Goal: Check status: Check status

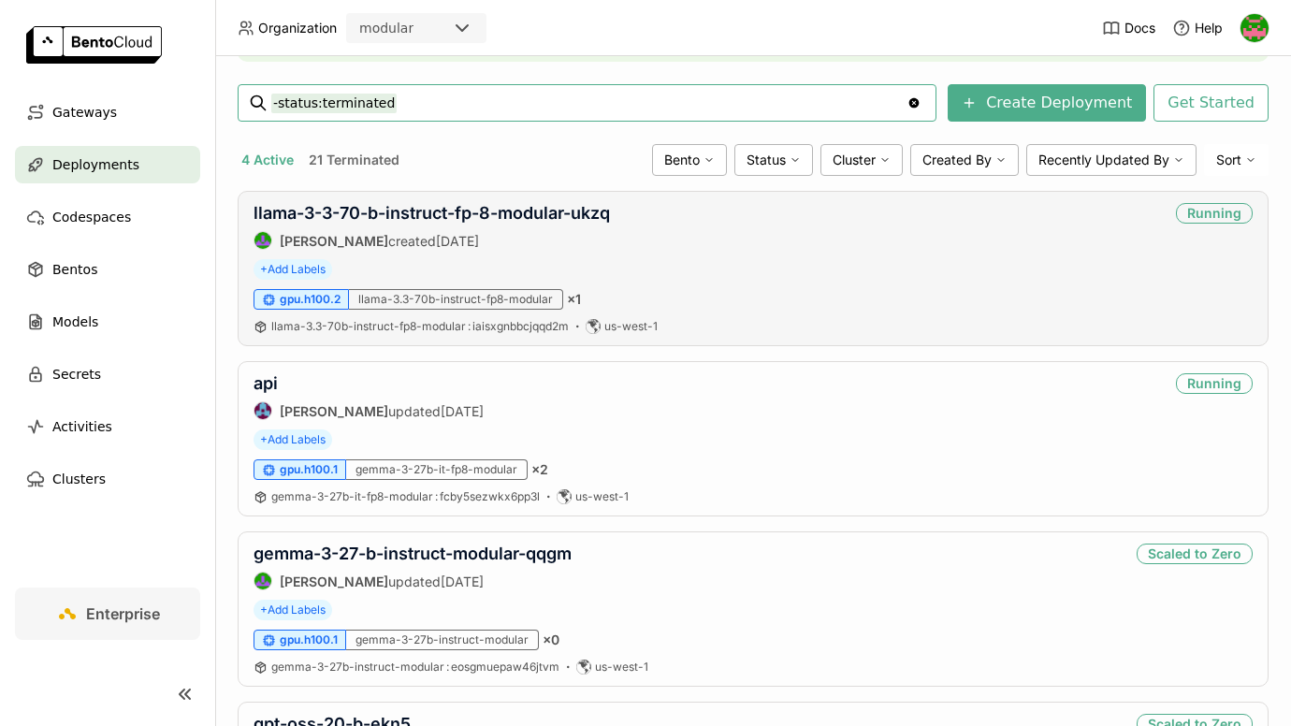
scroll to position [251, 0]
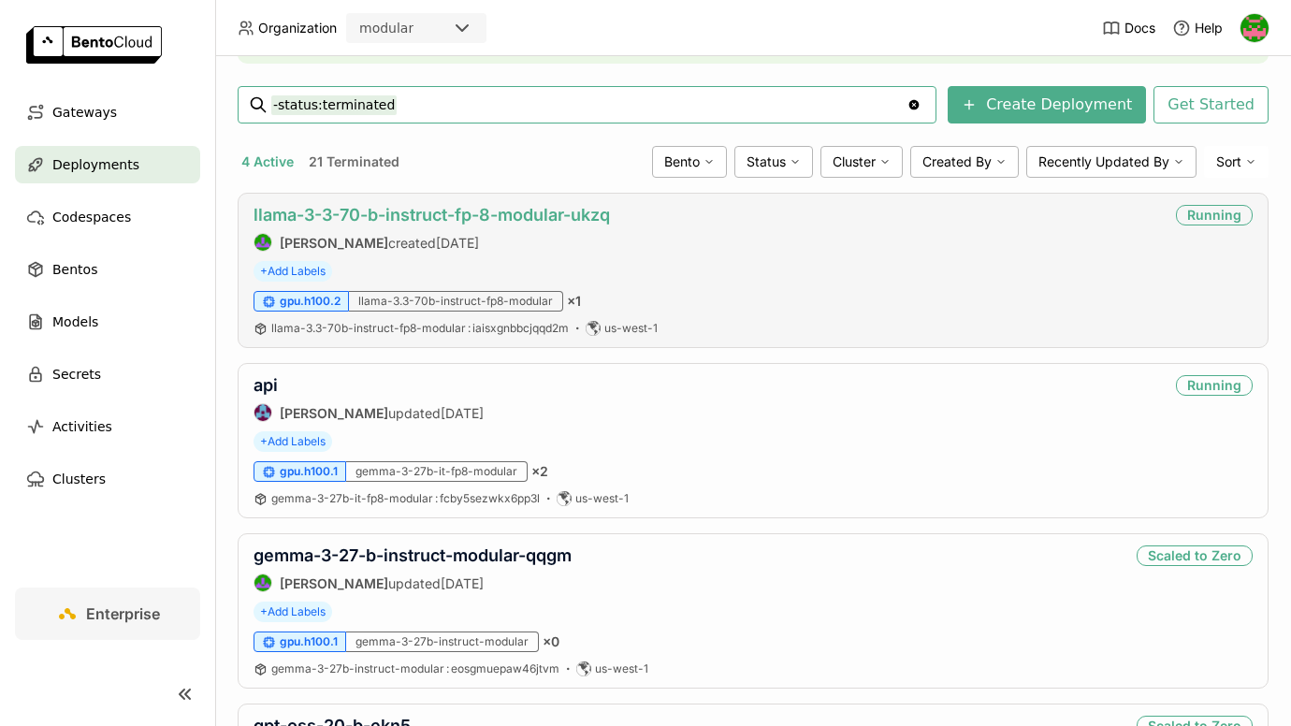
click at [394, 213] on link "llama-3-3-70-b-instruct-fp-8-modular-ukzq" at bounding box center [431, 215] width 356 height 20
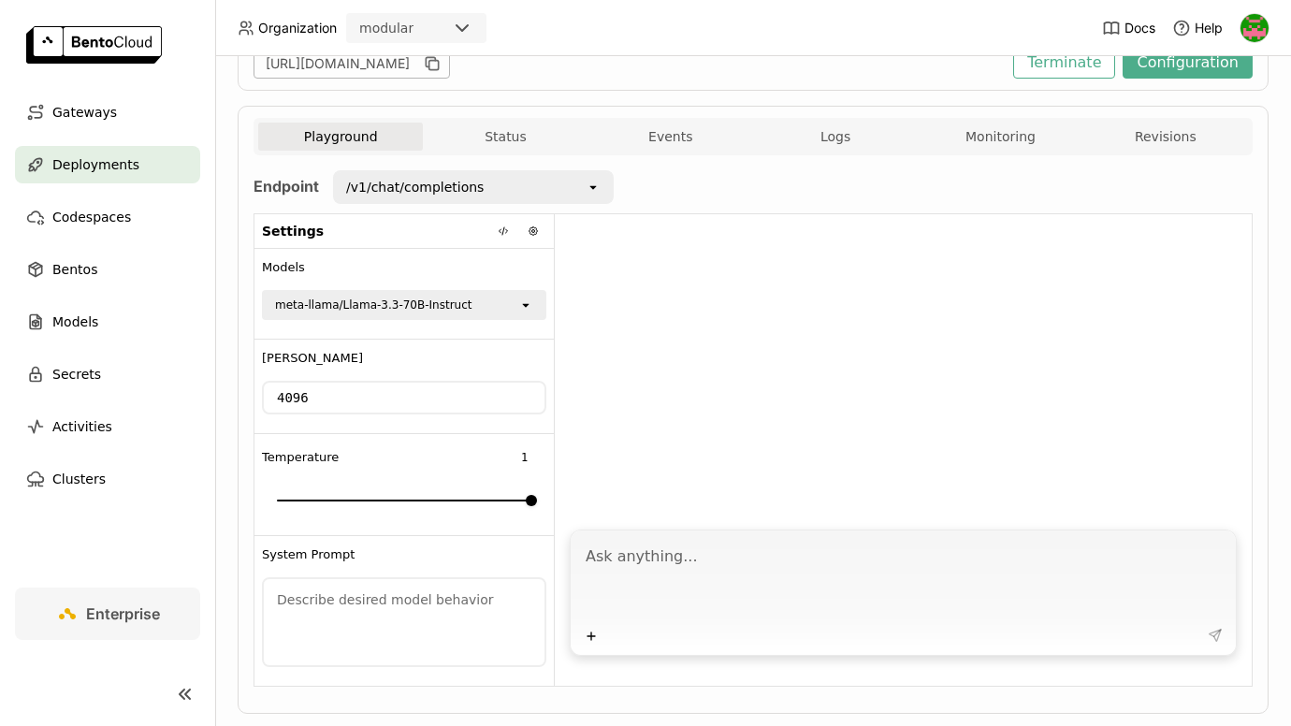
scroll to position [288, 0]
click at [582, 188] on div "/v1/chat/completions" at bounding box center [460, 186] width 251 height 30
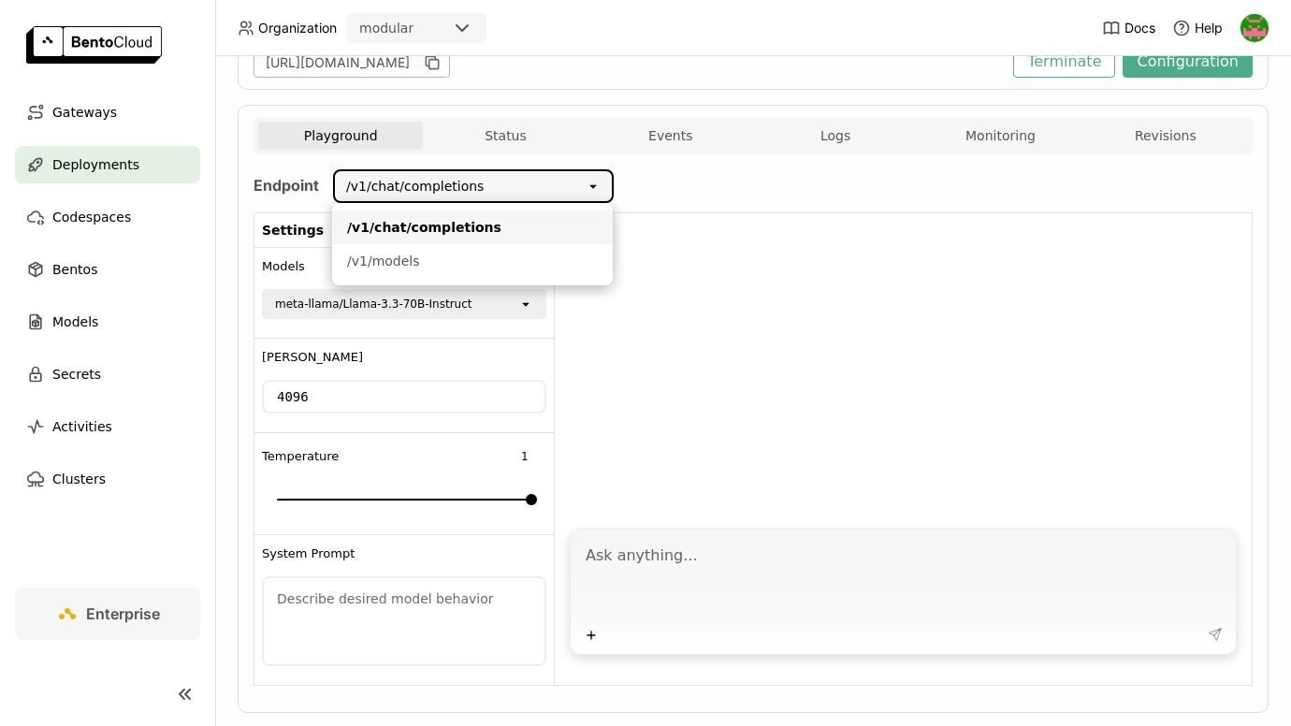
click at [596, 187] on icon "open" at bounding box center [593, 186] width 15 height 15
click at [652, 188] on div "Endpoint /v1/chat/completions open Settings Models meta-llama/Llama-3.3-70B-Ins…" at bounding box center [752, 427] width 999 height 516
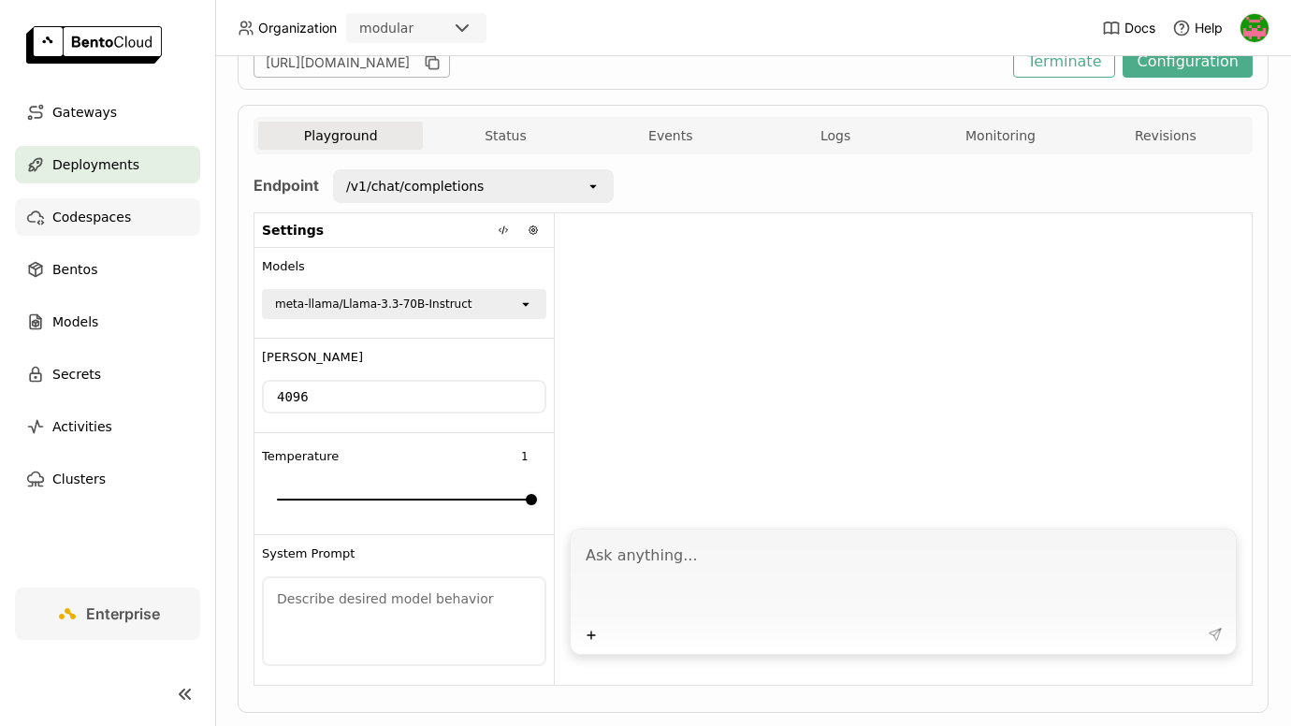
click at [65, 215] on span "Codespaces" at bounding box center [91, 217] width 79 height 22
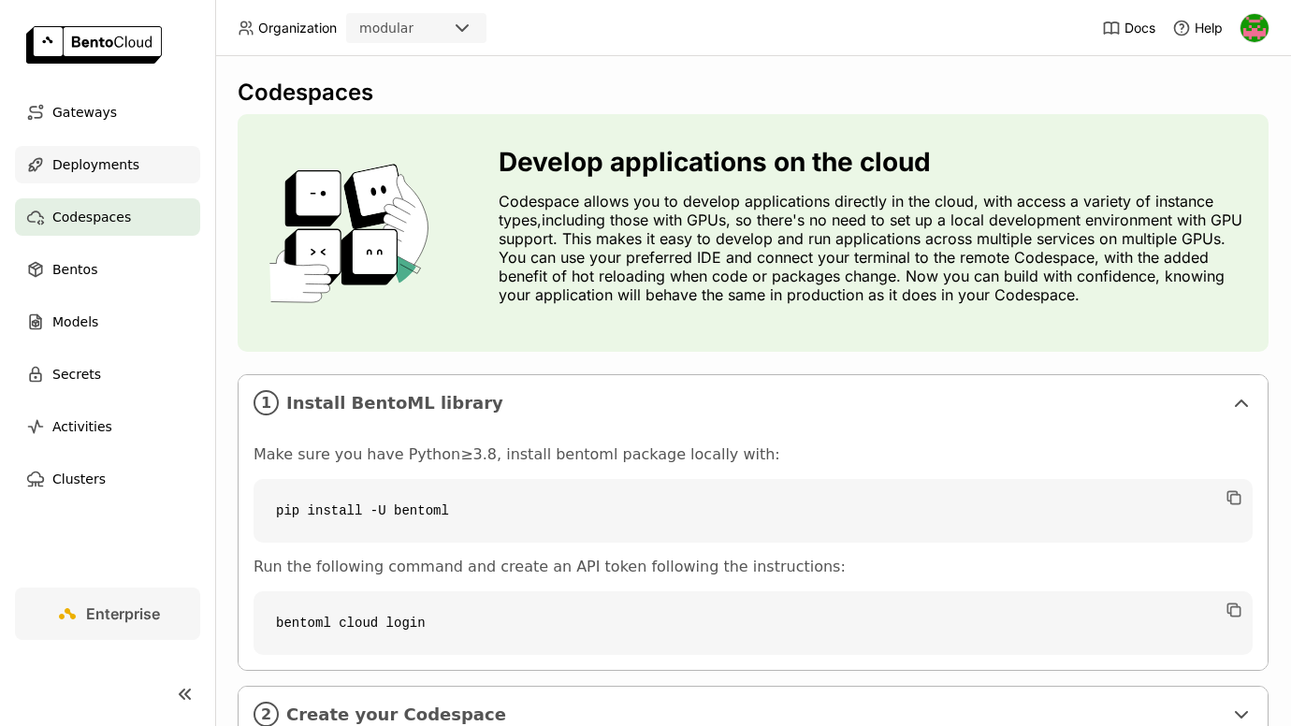
click at [82, 171] on span "Deployments" at bounding box center [95, 164] width 87 height 22
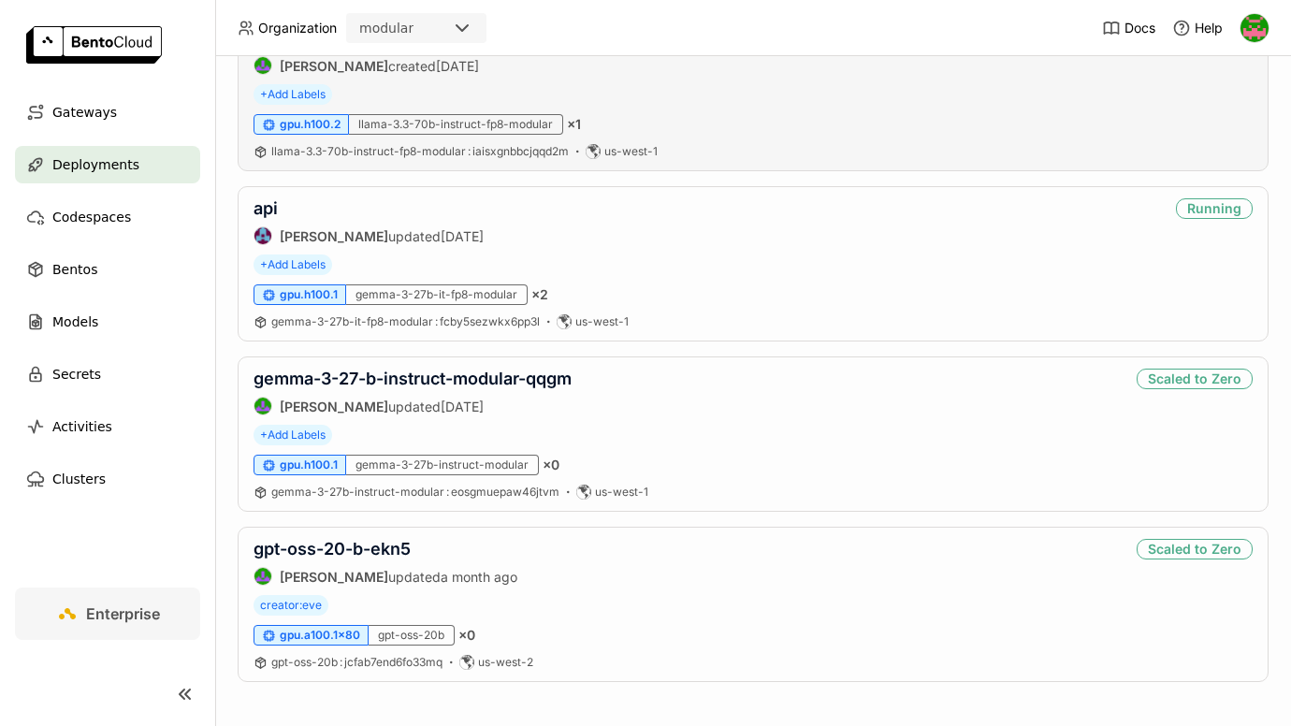
scroll to position [434, 0]
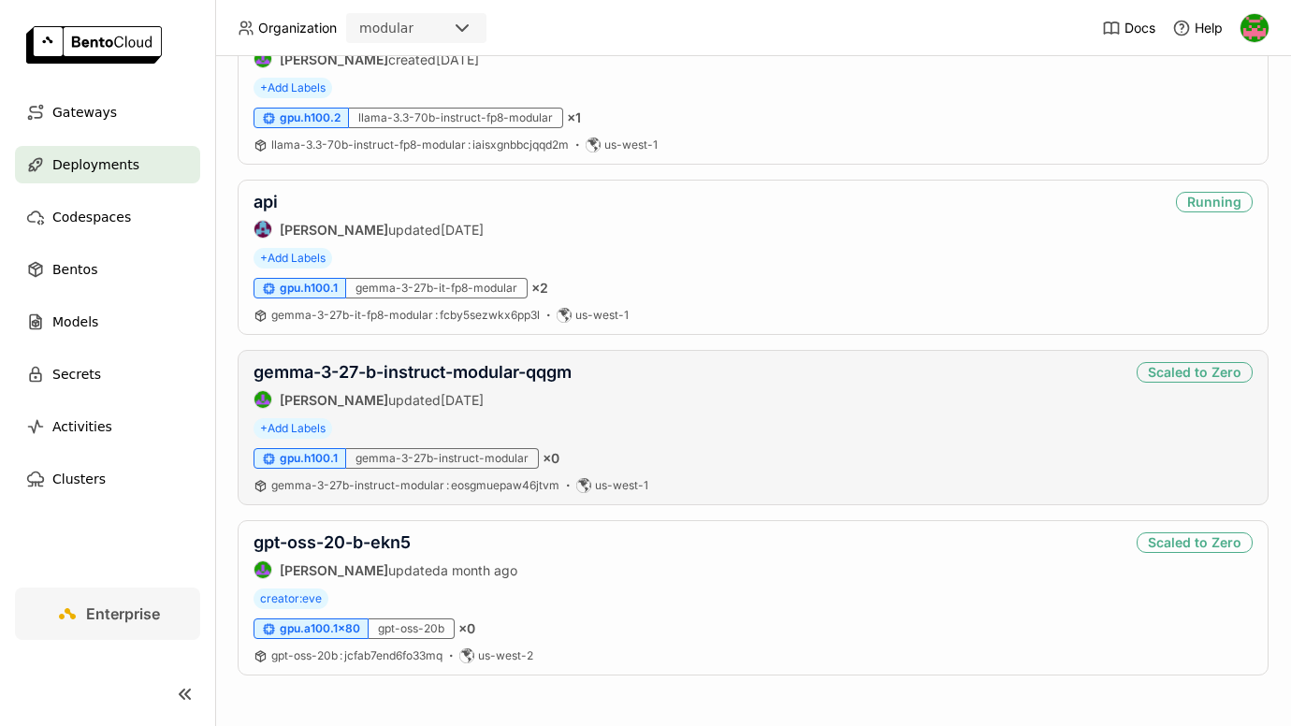
click at [638, 405] on div "gemma-3-27-b-instruct-modular-qqgm [PERSON_NAME] updated [DATE] Scaled to Zero" at bounding box center [752, 385] width 999 height 47
click at [511, 366] on link "gemma-3-27-b-instruct-modular-qqgm" at bounding box center [412, 372] width 318 height 20
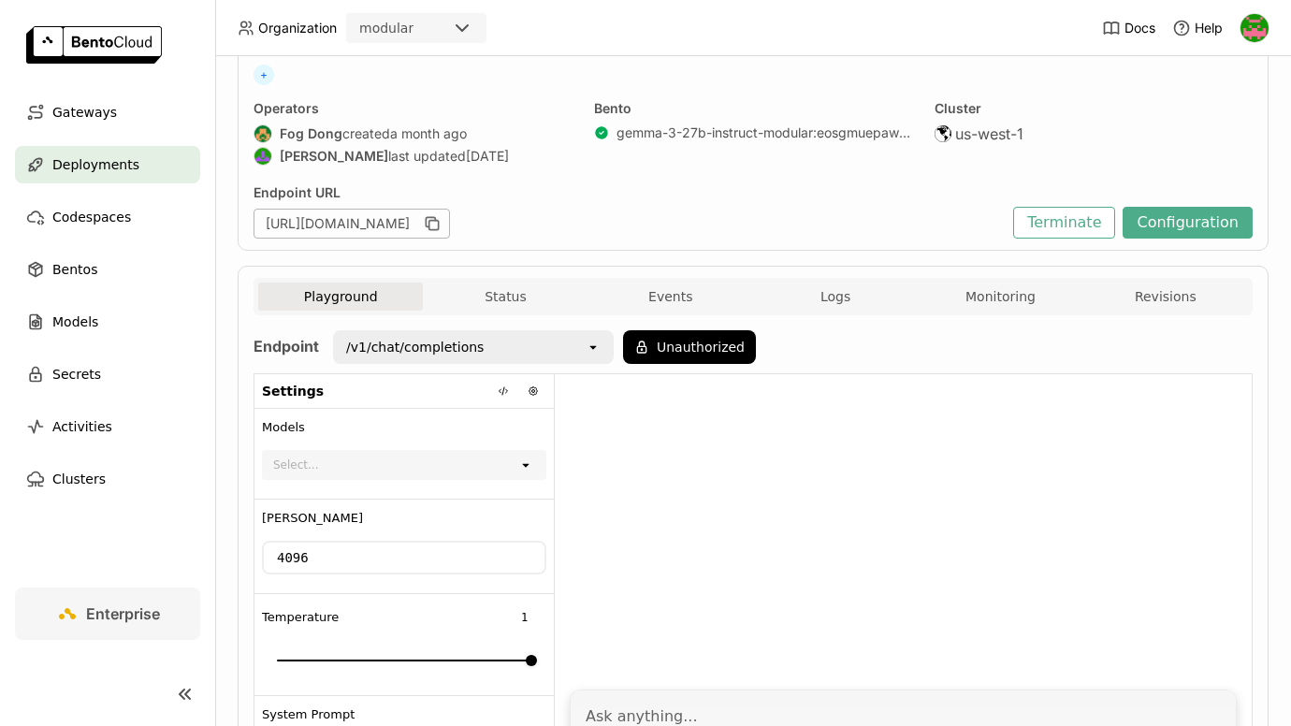
click at [595, 347] on icon "open" at bounding box center [593, 347] width 15 height 15
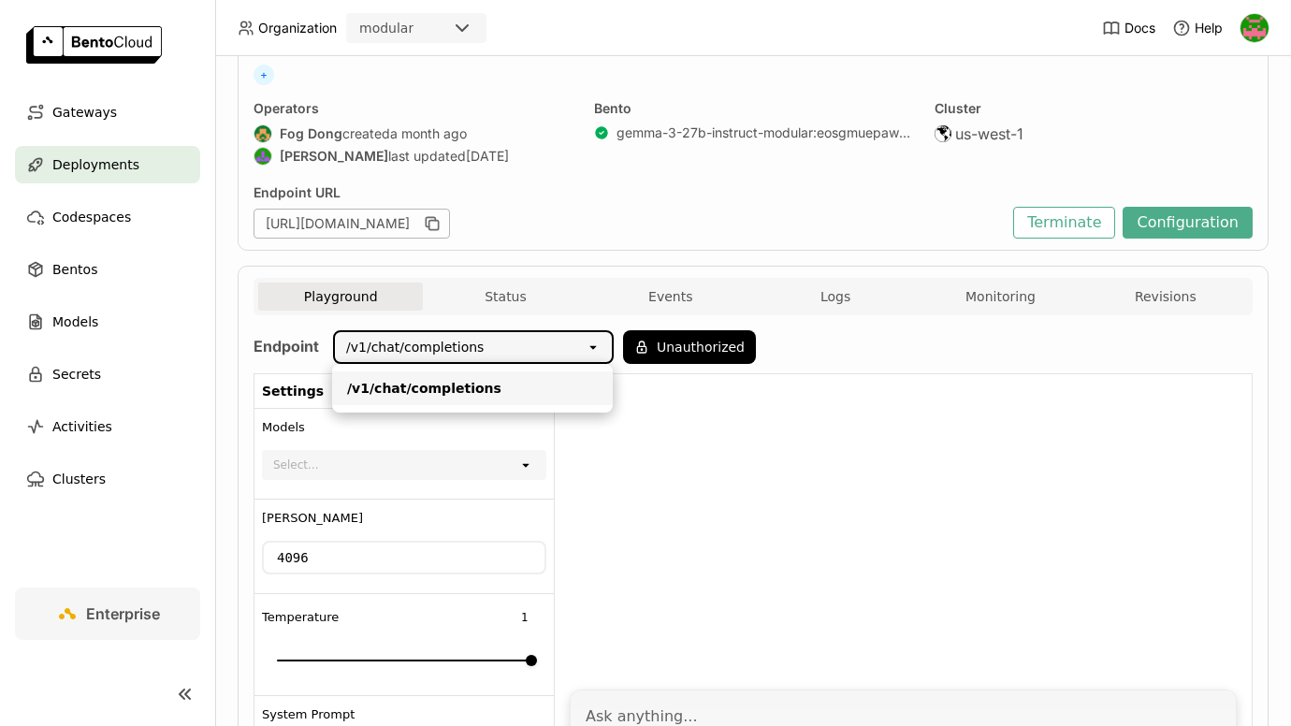
click at [595, 347] on icon "open" at bounding box center [593, 347] width 15 height 15
